Goal: Task Accomplishment & Management: Use online tool/utility

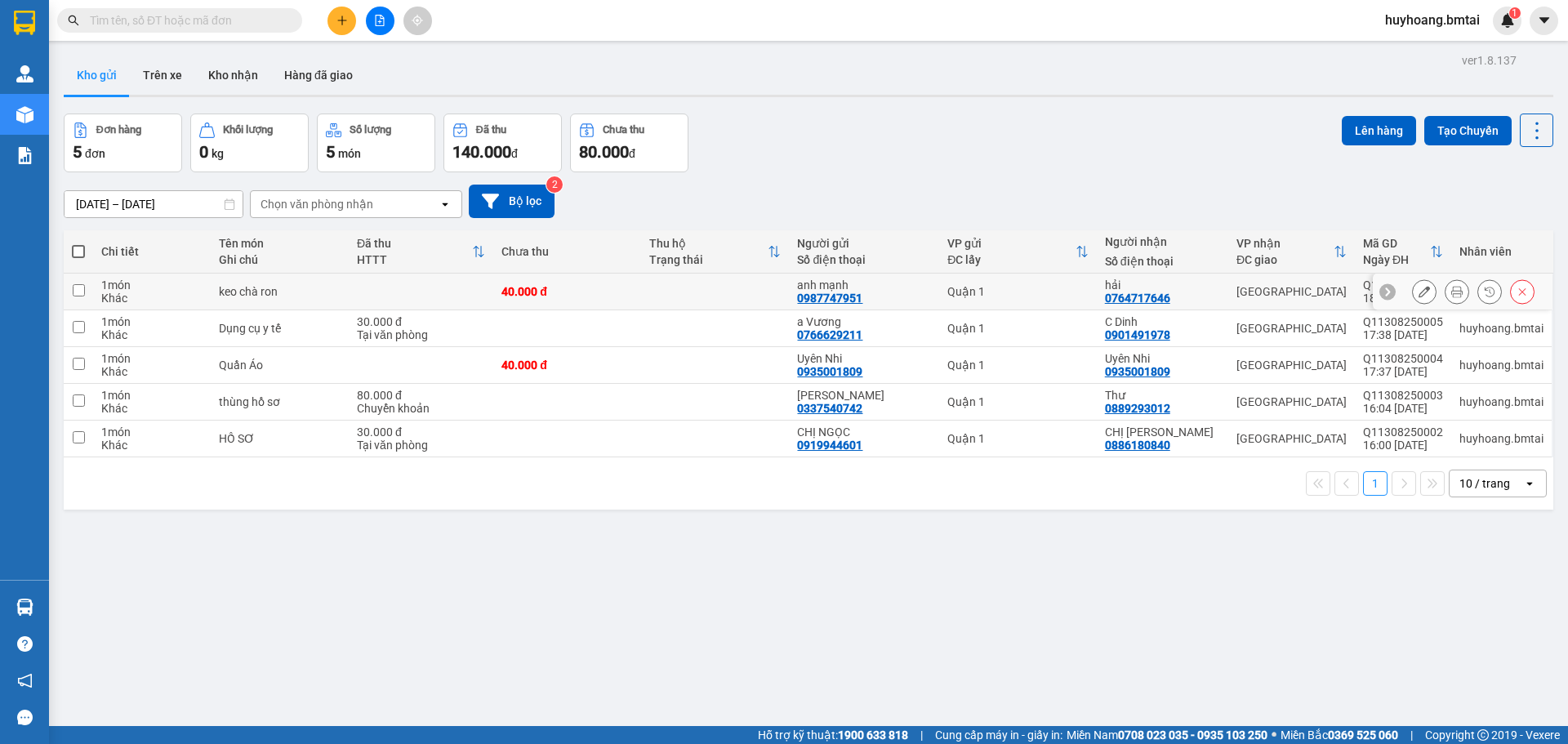
scroll to position [75, 0]
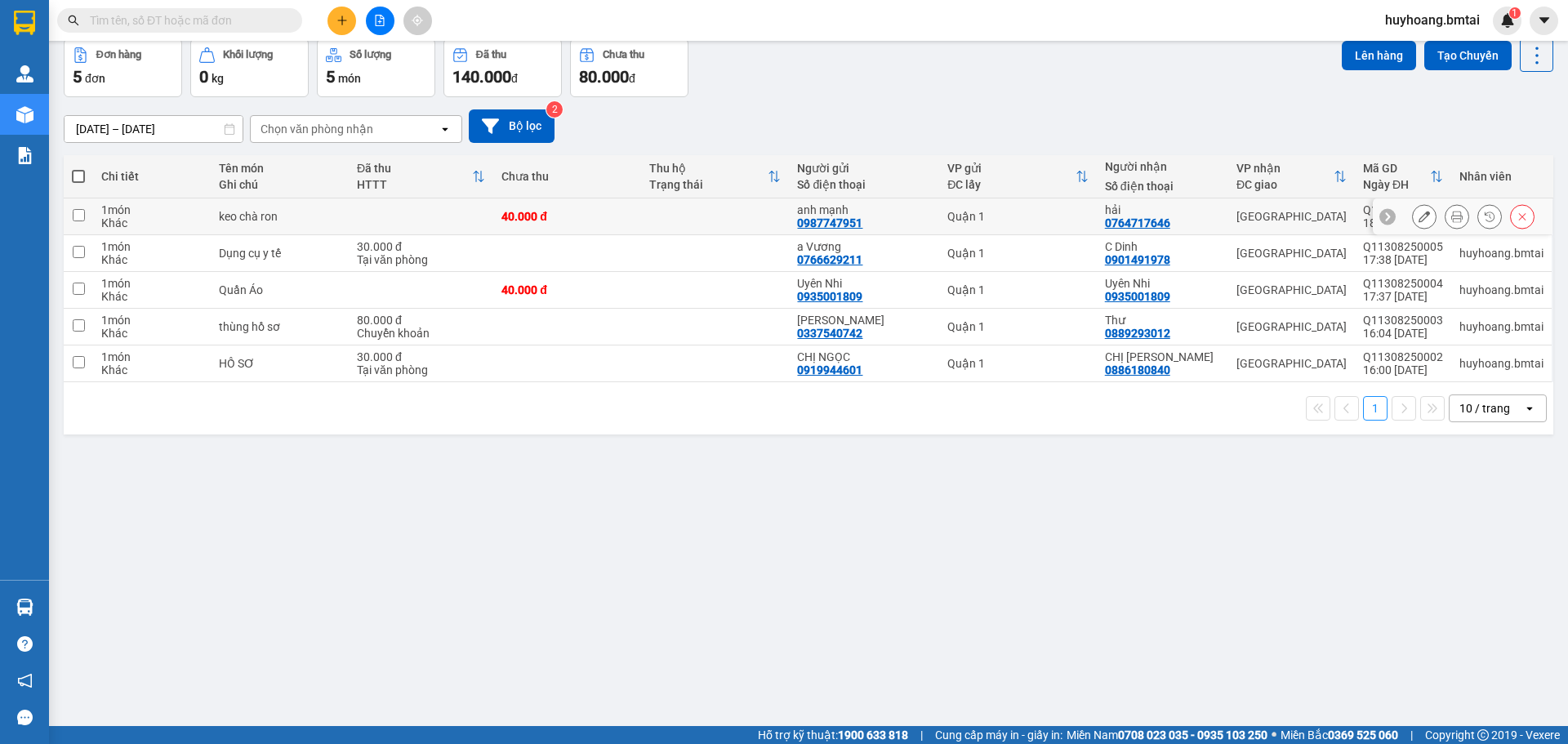
click at [753, 207] on td at bounding box center [714, 217] width 147 height 37
checkbox input "true"
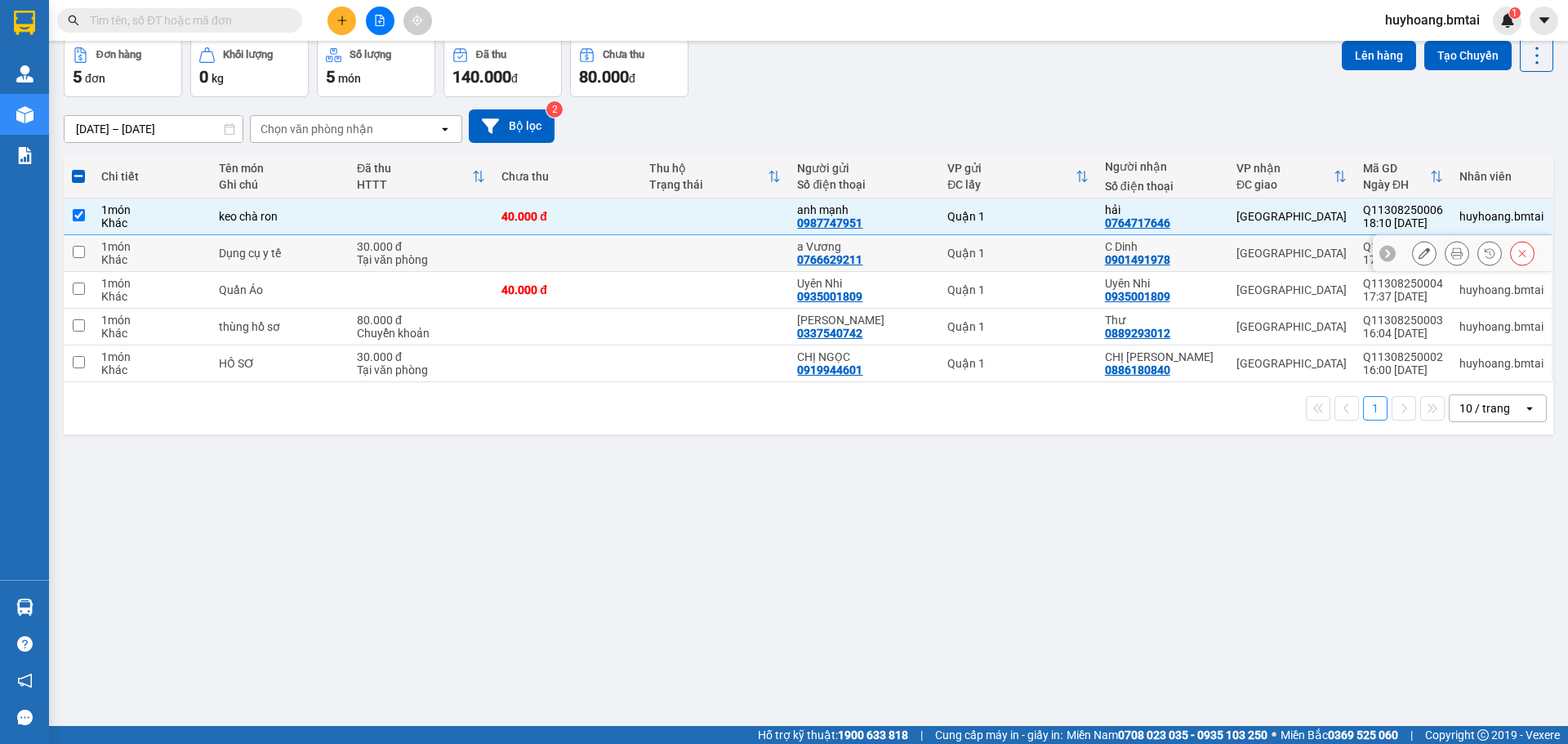
click at [734, 243] on td at bounding box center [714, 254] width 147 height 37
checkbox input "true"
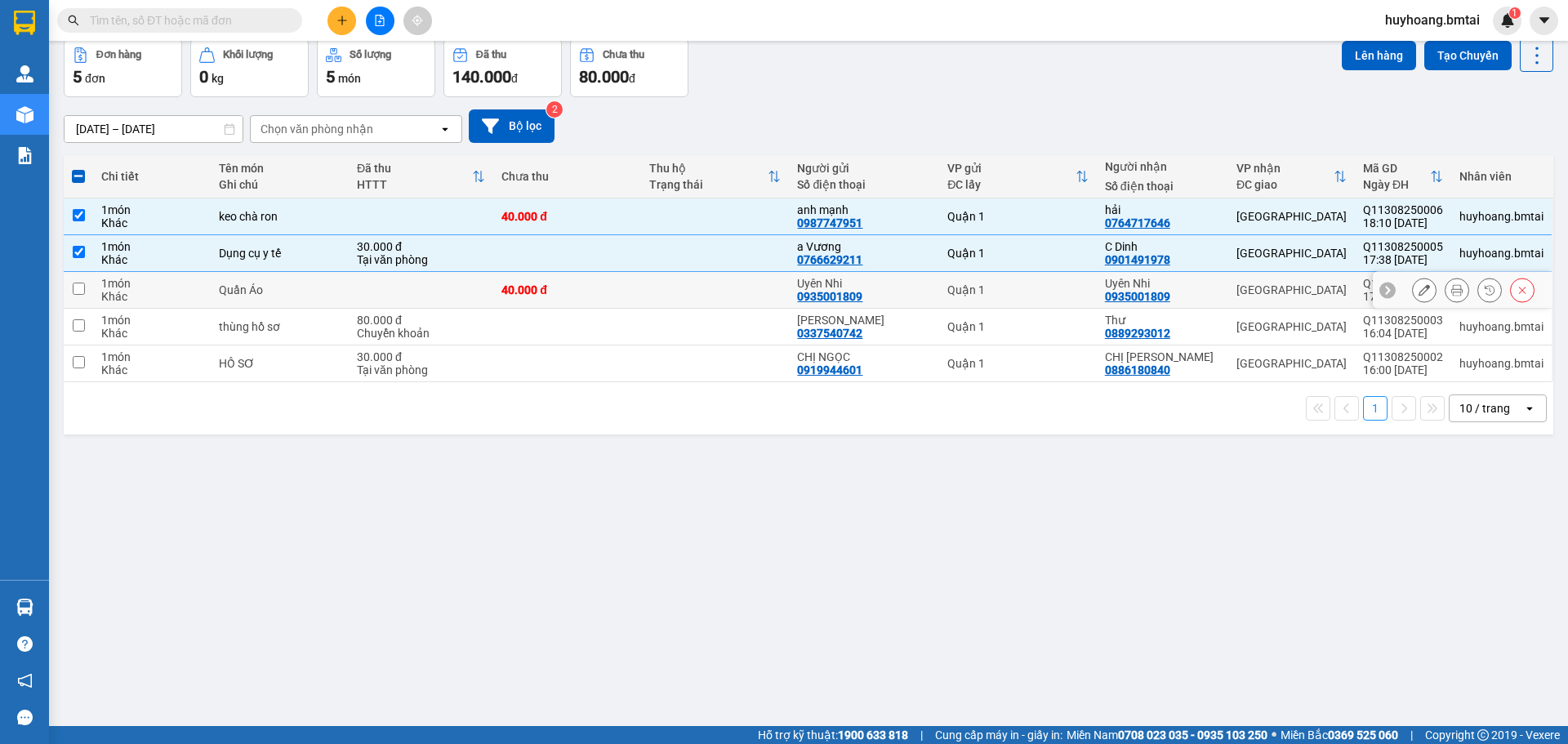
click at [728, 283] on td at bounding box center [714, 291] width 147 height 37
checkbox input "true"
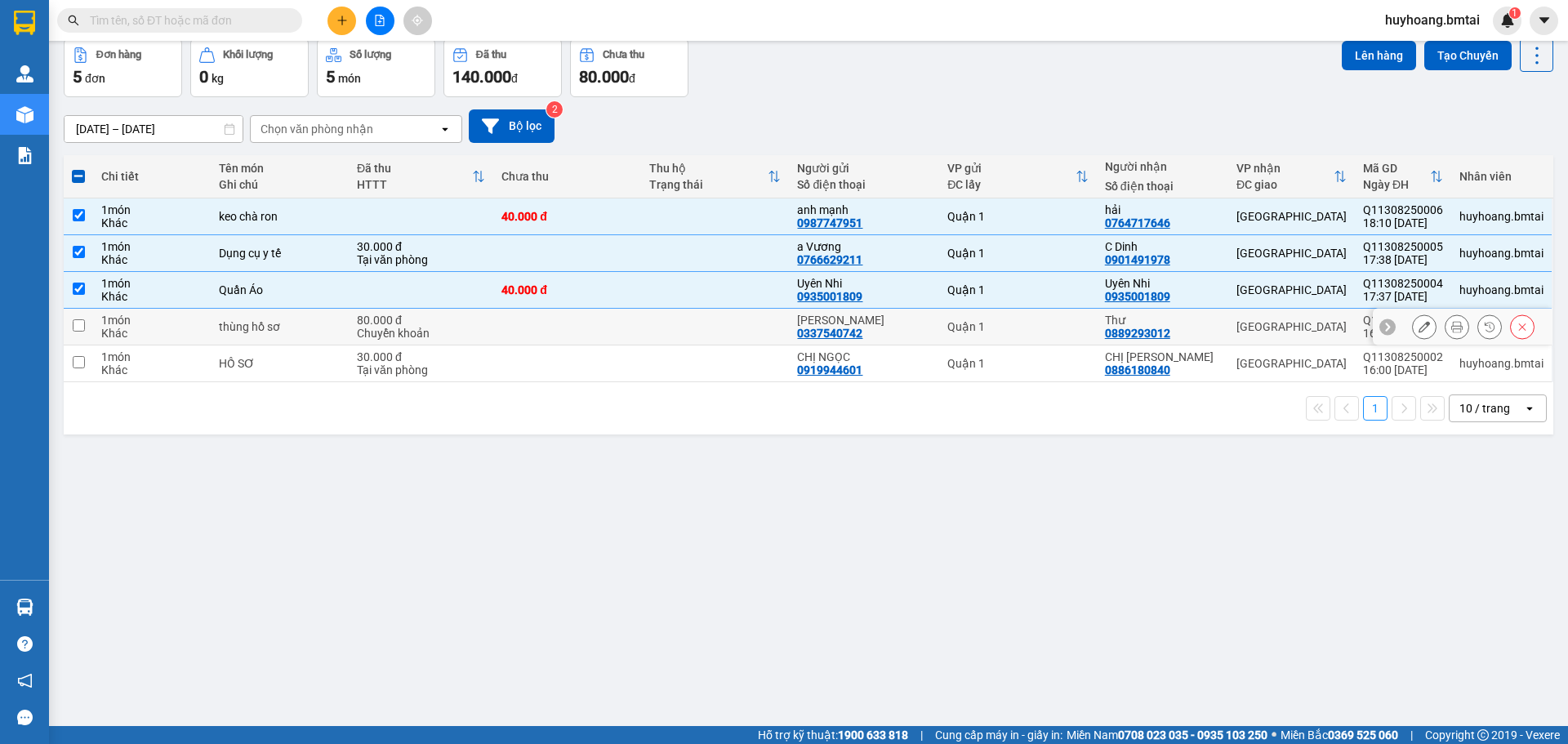
click at [725, 333] on td at bounding box center [714, 327] width 147 height 37
checkbox input "true"
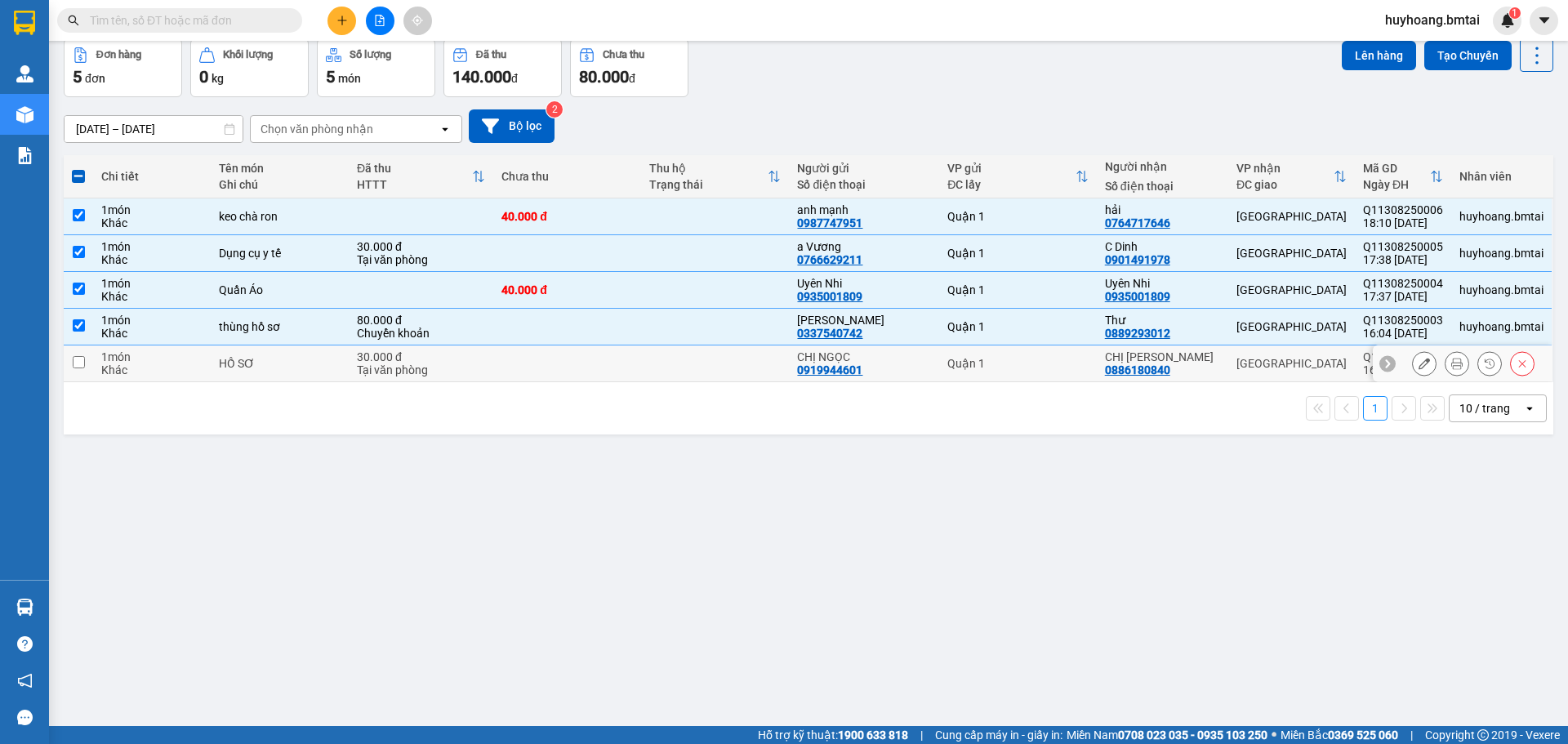
click at [702, 377] on td at bounding box center [714, 364] width 147 height 37
checkbox input "true"
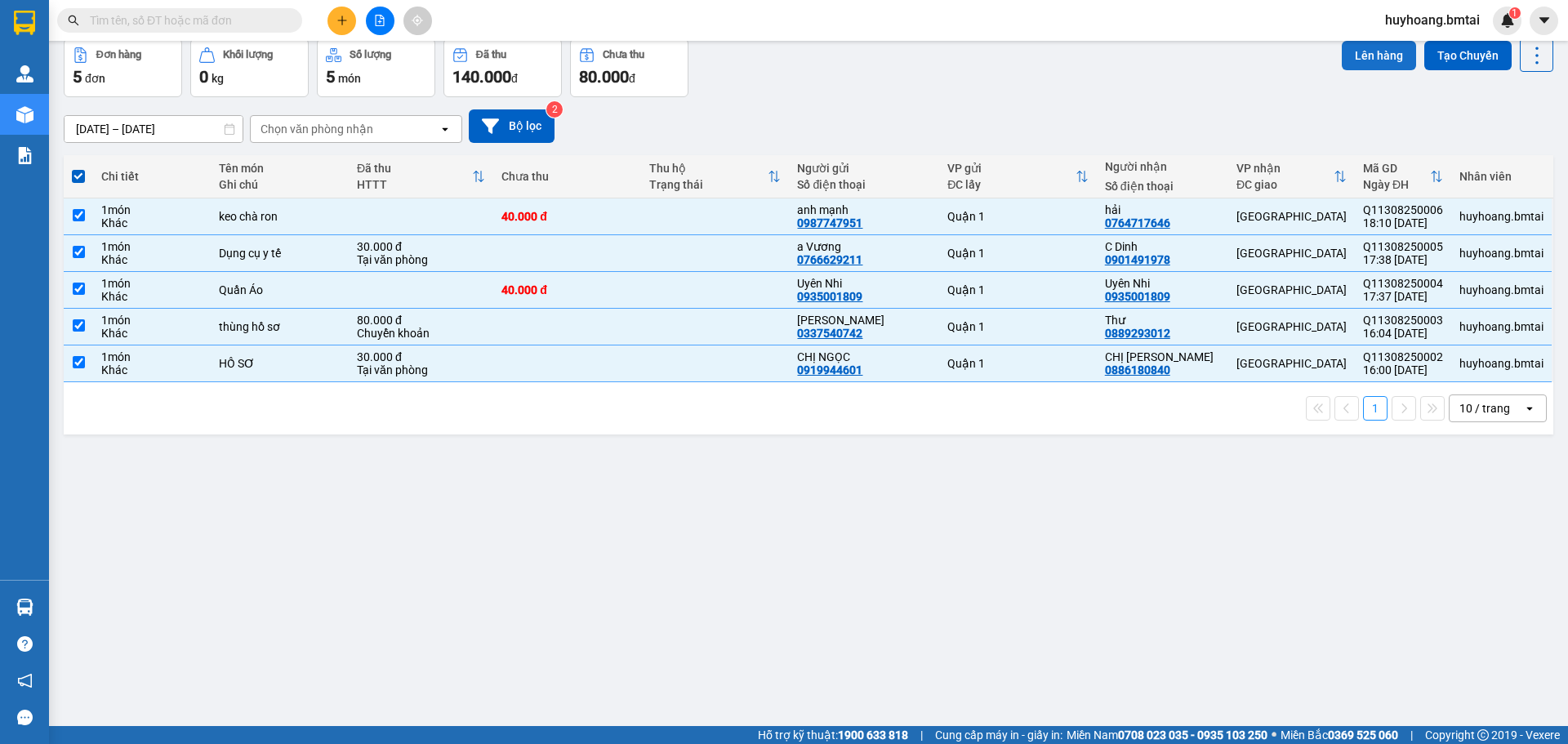
click at [1363, 54] on button "Lên hàng" at bounding box center [1379, 56] width 74 height 29
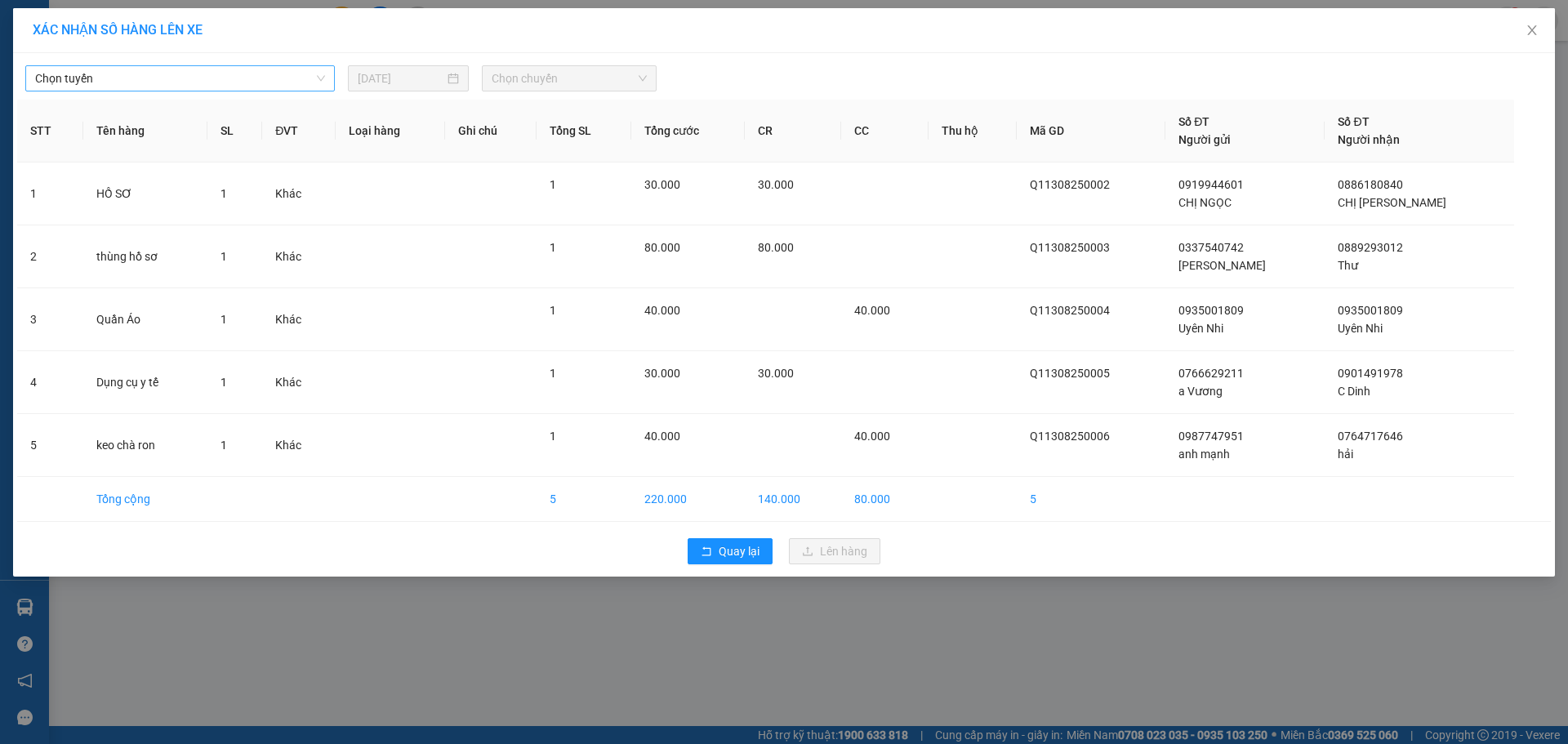
click at [302, 91] on div "Chọn tuyến" at bounding box center [180, 78] width 309 height 26
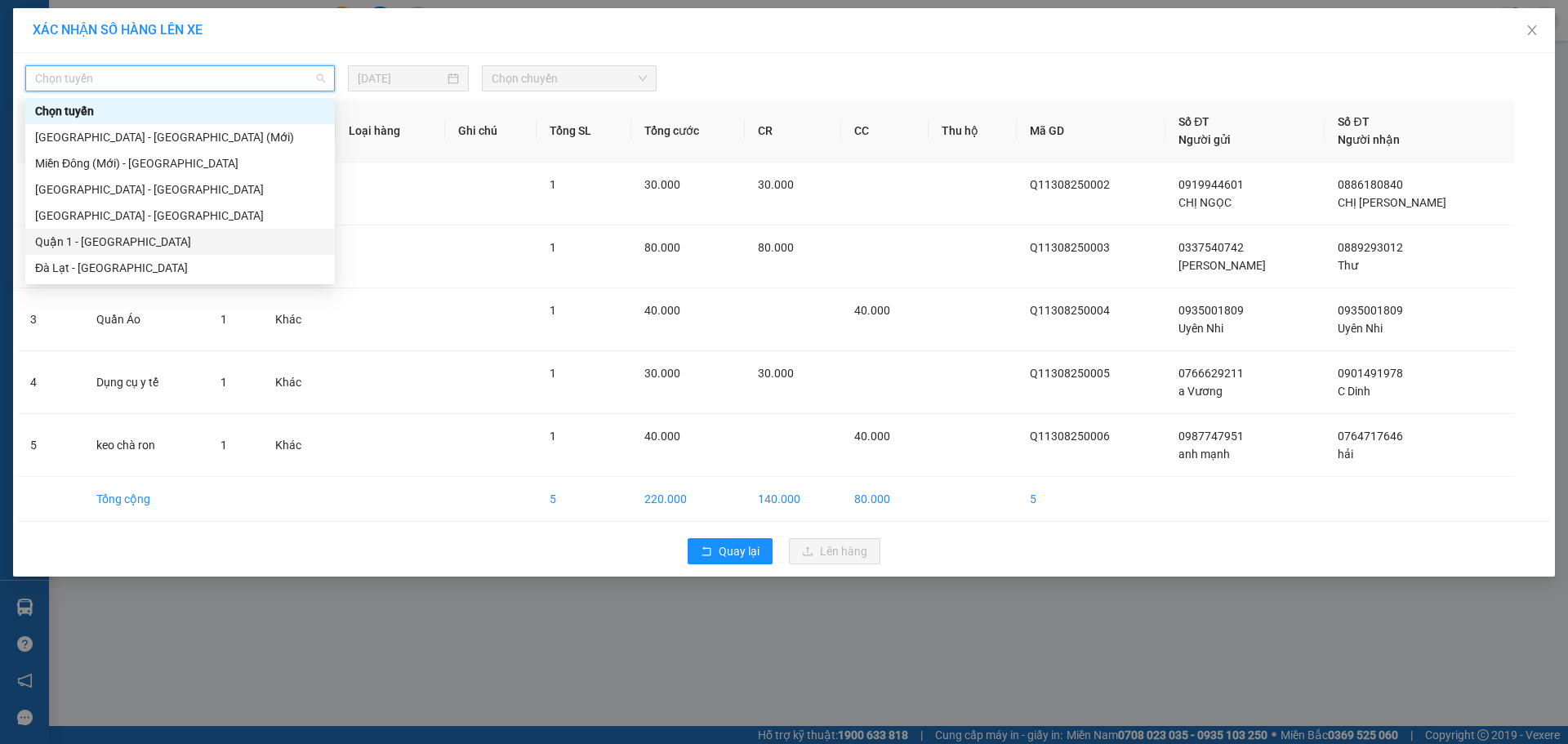
click at [154, 248] on div "Quận 1 - [GEOGRAPHIC_DATA]" at bounding box center [180, 242] width 290 height 18
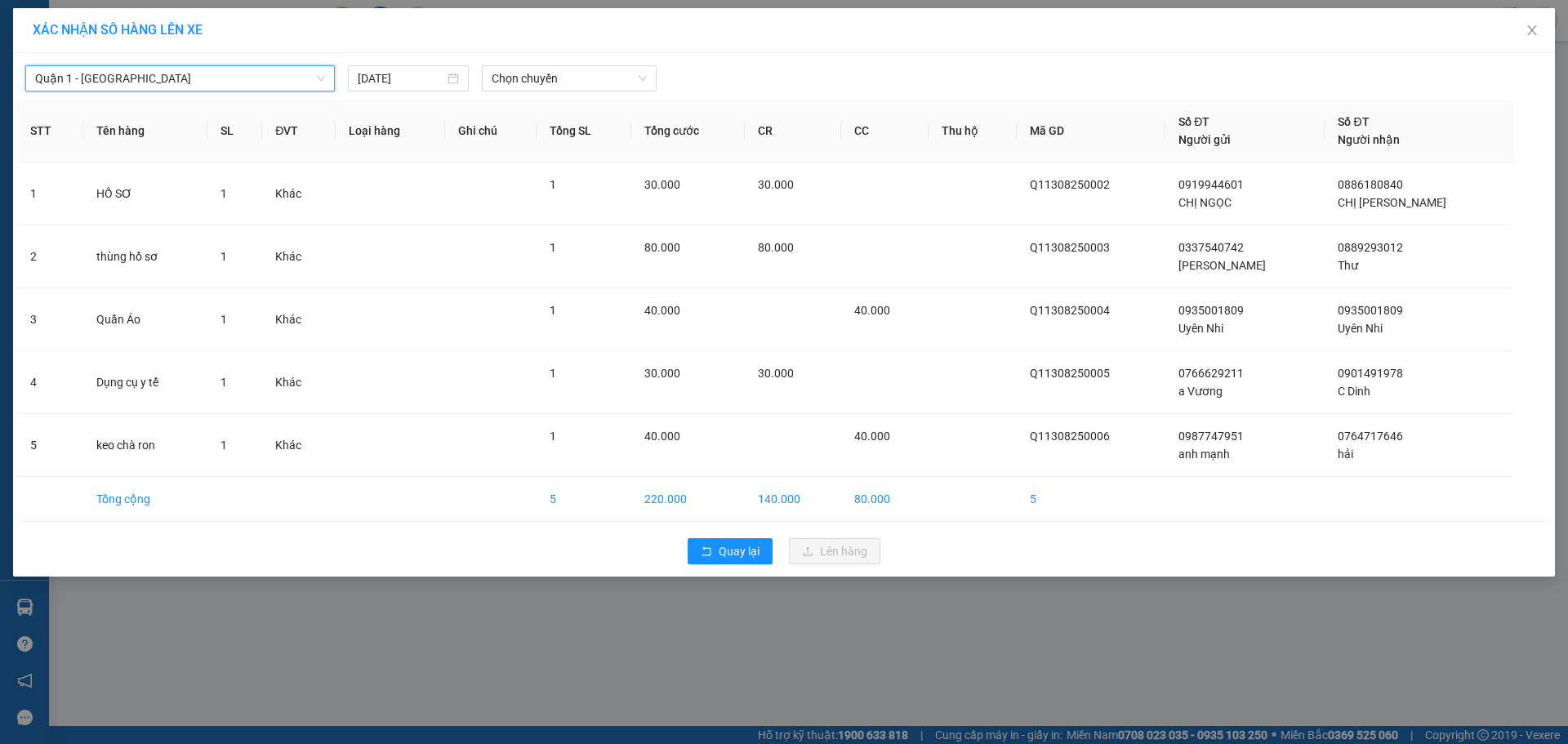
click at [608, 64] on div "Quận 1 - [GEOGRAPHIC_DATA] Quận 1 - [GEOGRAPHIC_DATA] [DATE] Chọn chuyến" at bounding box center [784, 74] width 1534 height 34
click at [617, 73] on span "Chọn chuyến" at bounding box center [569, 78] width 155 height 24
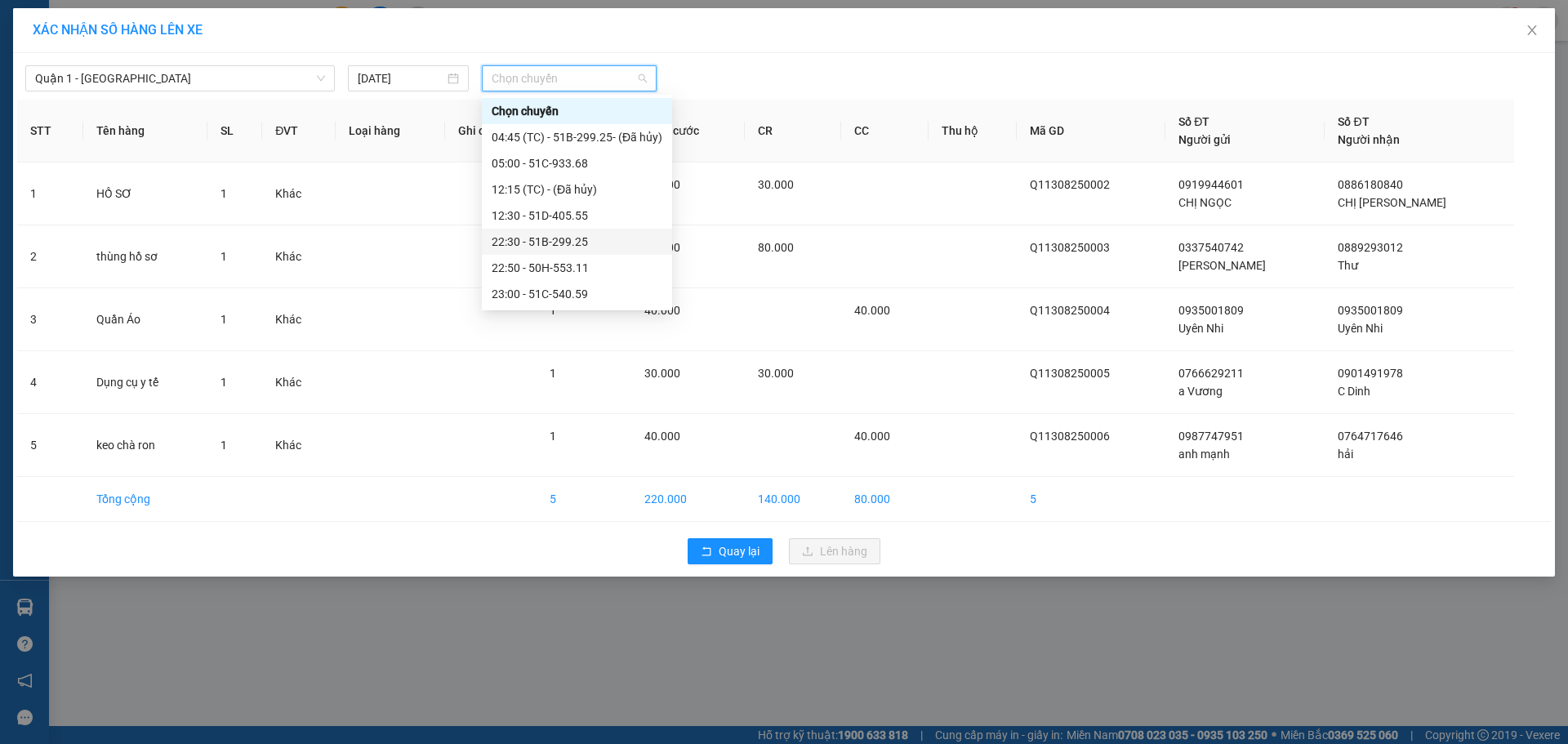
click at [588, 238] on div "22:30 - 51B-299.25" at bounding box center [577, 242] width 171 height 18
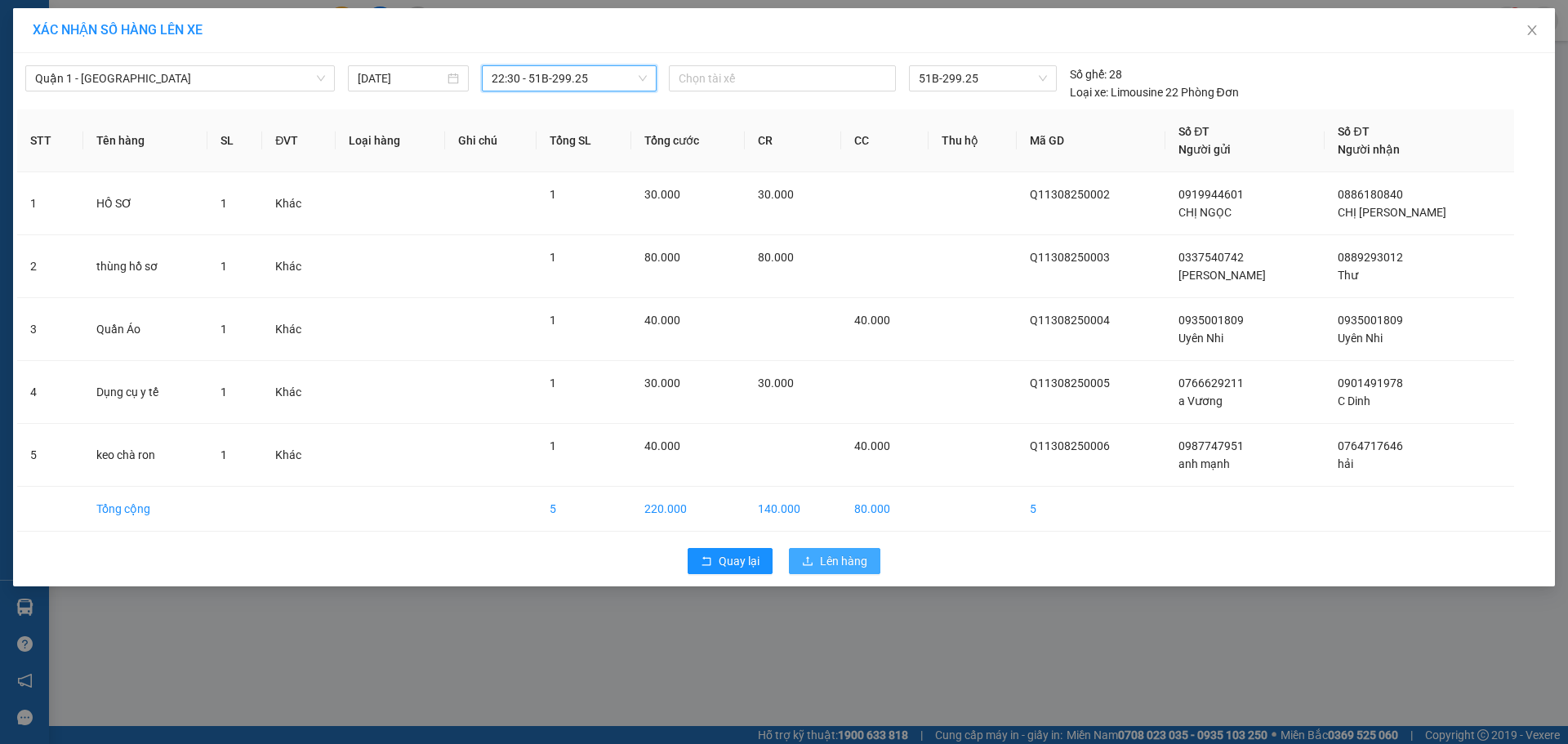
click at [811, 557] on icon "upload" at bounding box center [808, 561] width 12 height 12
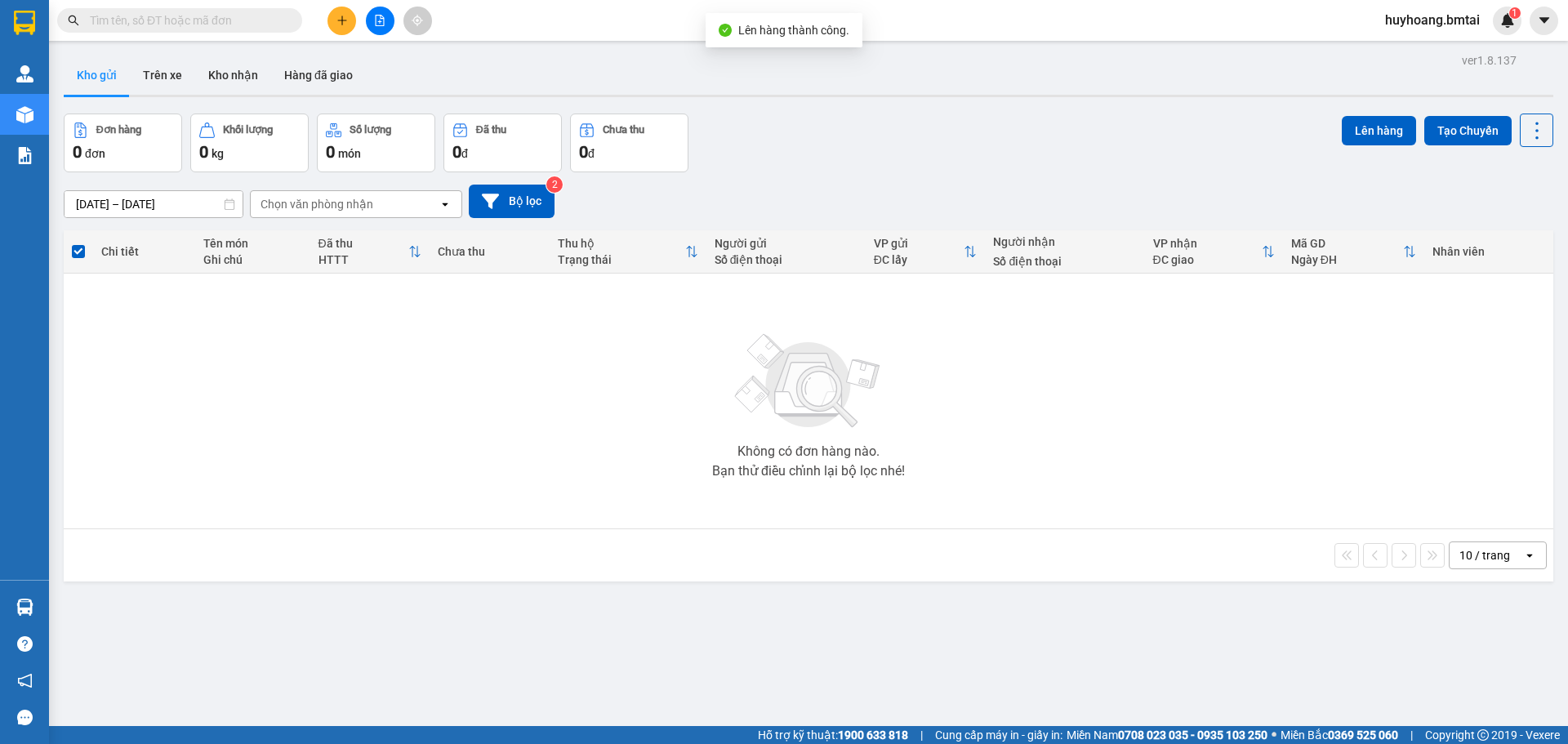
click at [960, 595] on div "ver 1.8.137 Kho gửi Trên xe Kho nhận Hàng đã giao Đơn hàng 0 đơn Khối lượng 0 k…" at bounding box center [809, 421] width 1503 height 744
